Goal: Check status: Check status

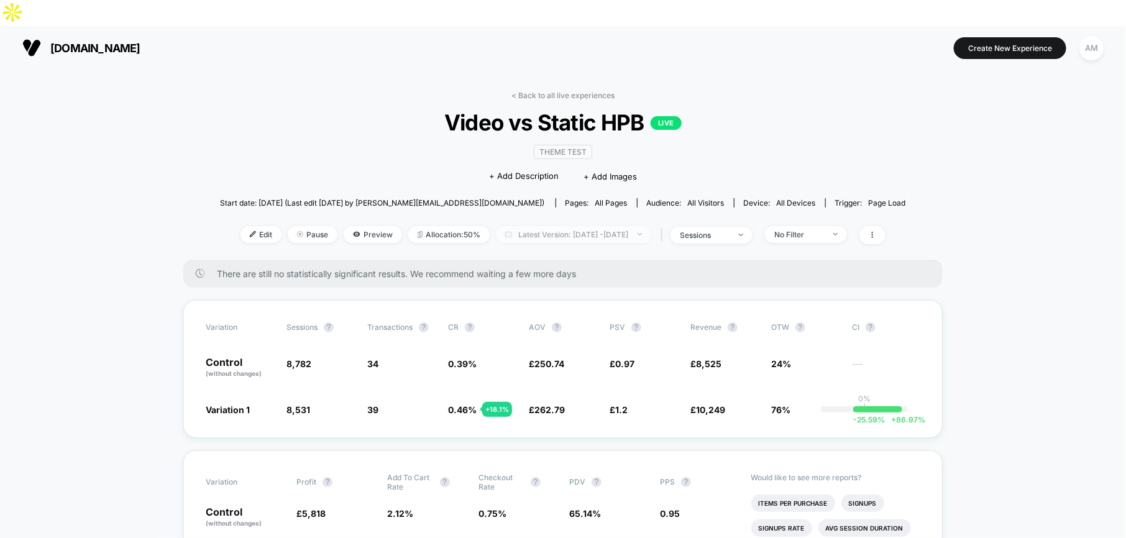
click at [545, 226] on span "Latest Version: [DATE] - [DATE]" at bounding box center [573, 234] width 155 height 17
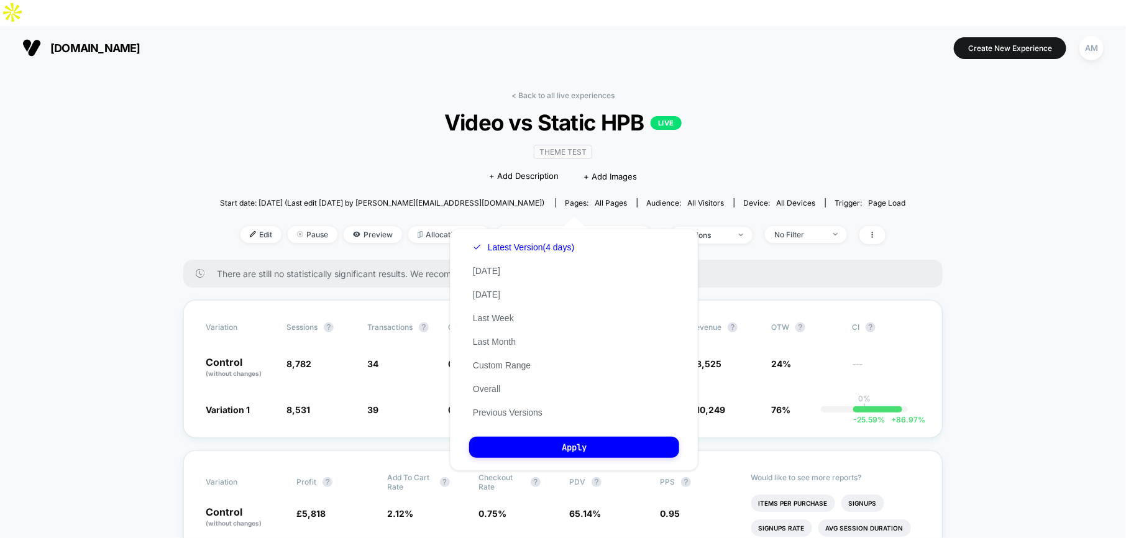
click at [518, 289] on div "Latest Version (4 days) [DATE] [DATE] Last Week Last Month Custom Range Overall…" at bounding box center [523, 330] width 109 height 189
click at [490, 290] on button "[DATE]" at bounding box center [486, 294] width 35 height 11
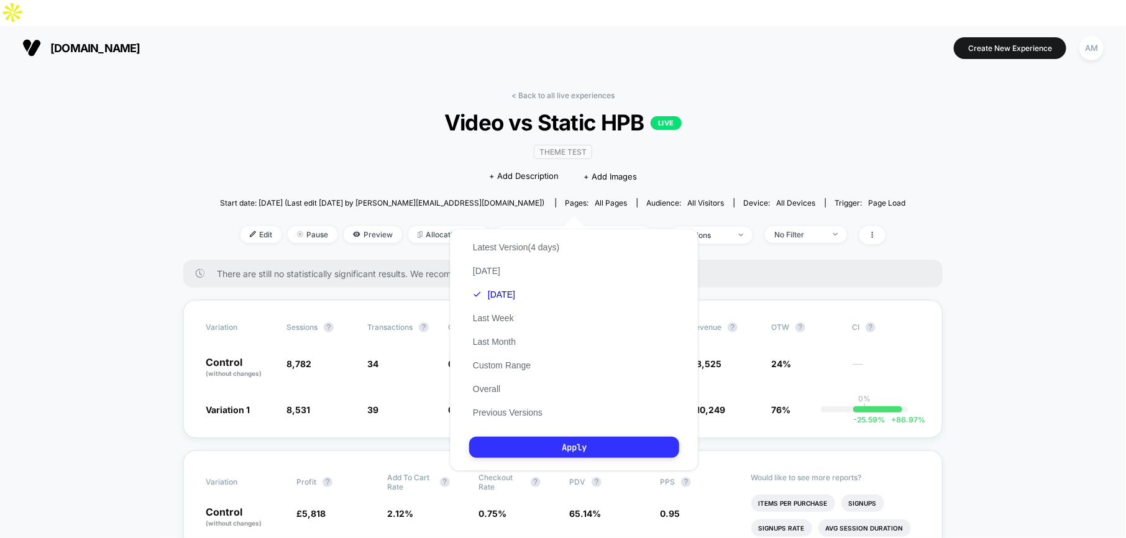
click at [545, 440] on button "Apply" at bounding box center [574, 447] width 210 height 21
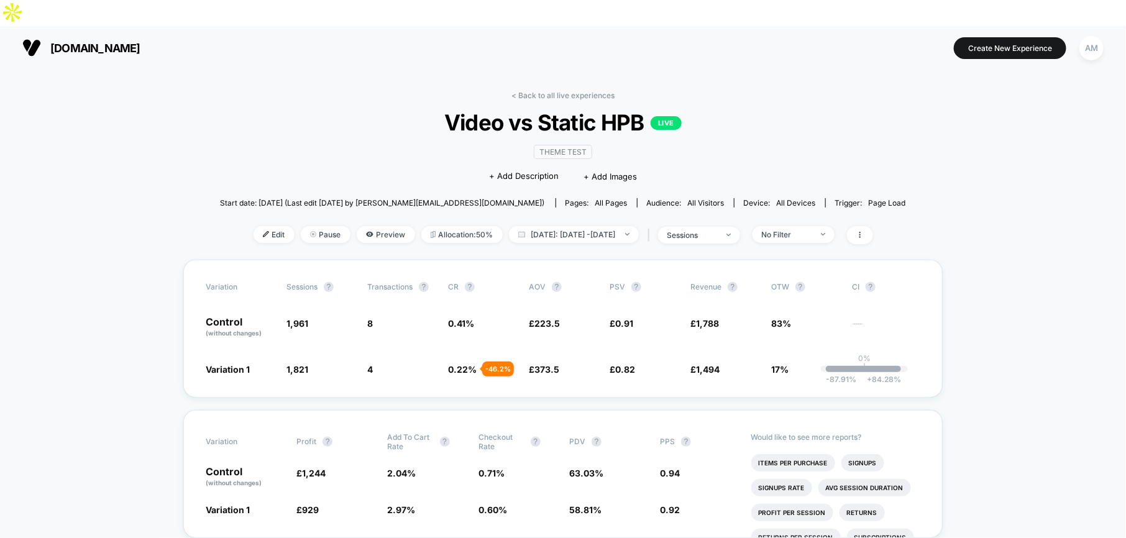
click at [605, 194] on div "< Back to all live experiences Video vs Static HPB LIVE Theme Test Click to edi…" at bounding box center [563, 175] width 686 height 169
click at [605, 226] on span "[DATE]: [DATE] - [DATE]" at bounding box center [574, 234] width 130 height 17
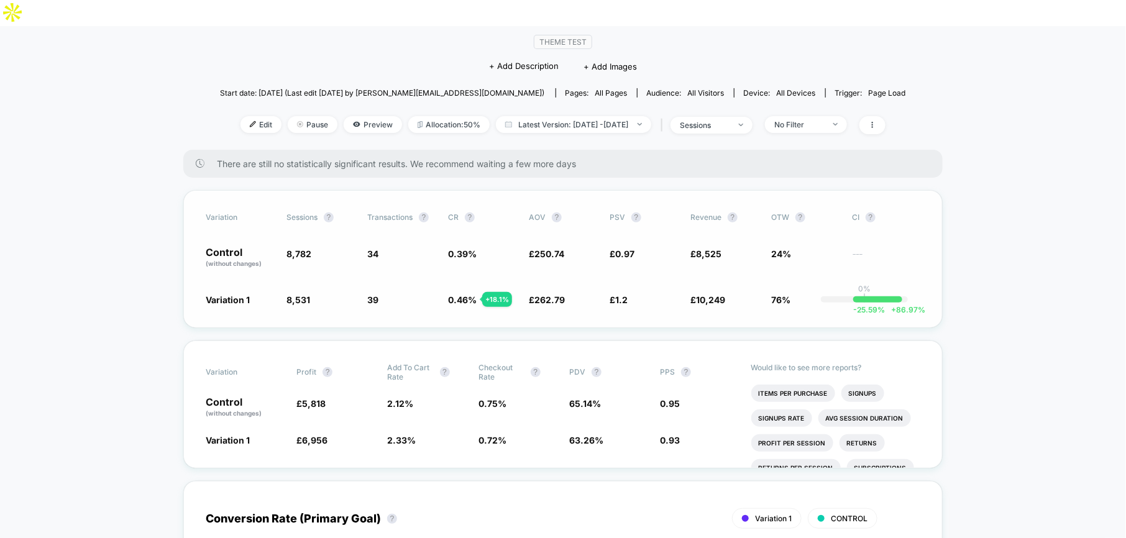
scroll to position [116, 0]
